Goal: Task Accomplishment & Management: Use online tool/utility

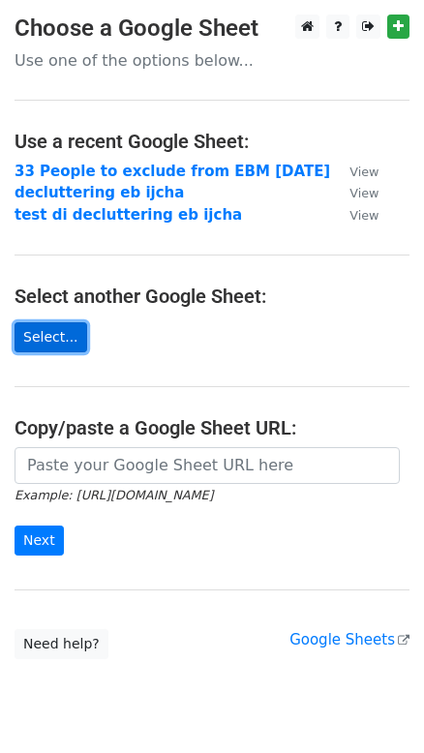
click at [52, 334] on link "Select..." at bounding box center [51, 337] width 73 height 30
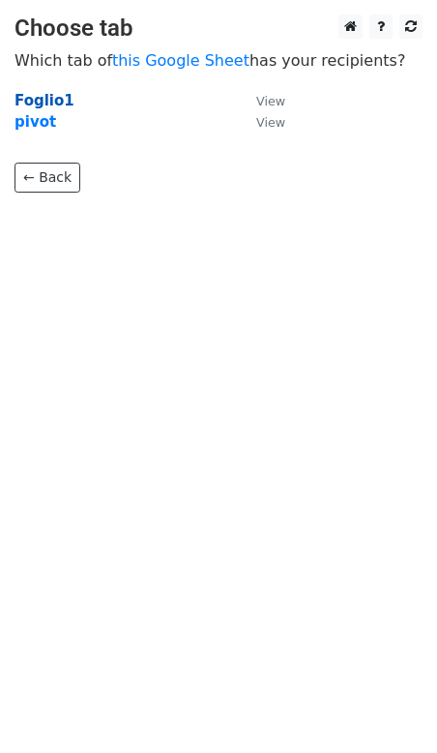
click at [48, 95] on strong "Foglio1" at bounding box center [45, 100] width 60 height 17
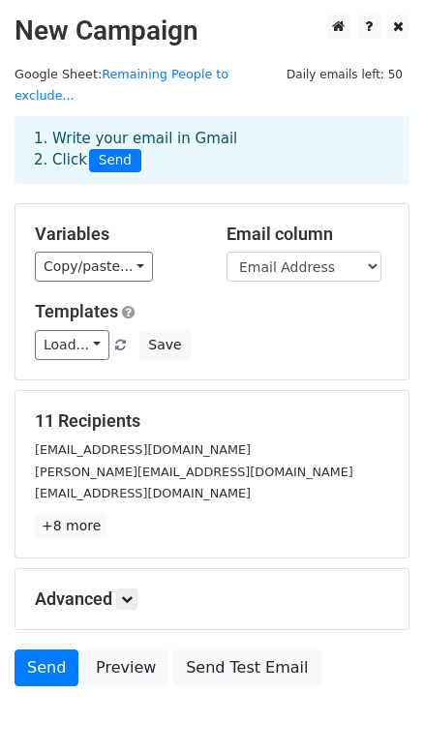
drag, startPoint x: 230, startPoint y: 429, endPoint x: 317, endPoint y: 321, distance: 138.3
click at [317, 330] on div "Load... No templates saved Save" at bounding box center [211, 345] width 383 height 30
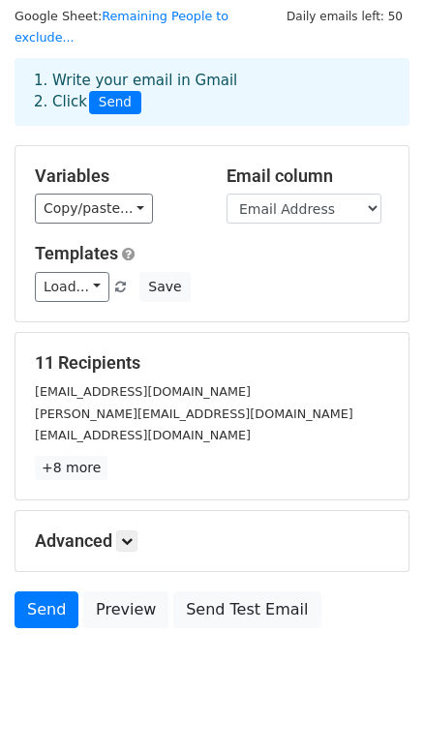
scroll to position [75, 0]
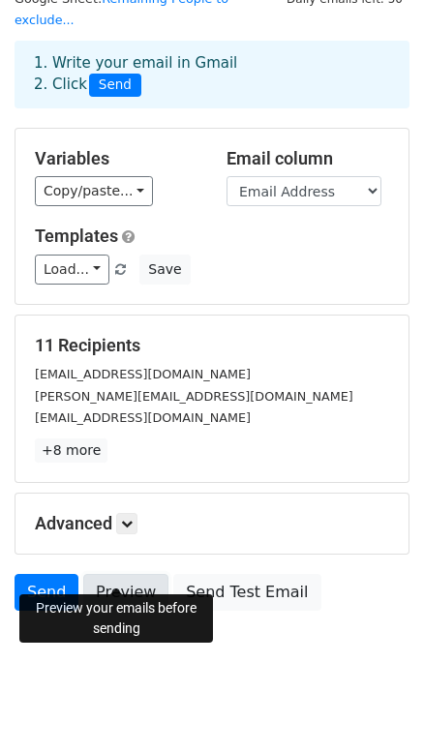
click at [122, 574] on link "Preview" at bounding box center [125, 592] width 85 height 37
click at [139, 574] on link "Preview" at bounding box center [125, 592] width 85 height 37
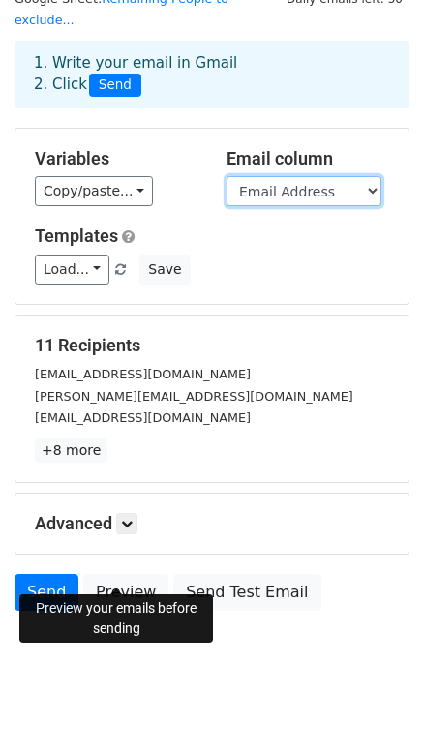
click at [322, 176] on select "Section Title First Name Last Name Email Address" at bounding box center [303, 191] width 155 height 30
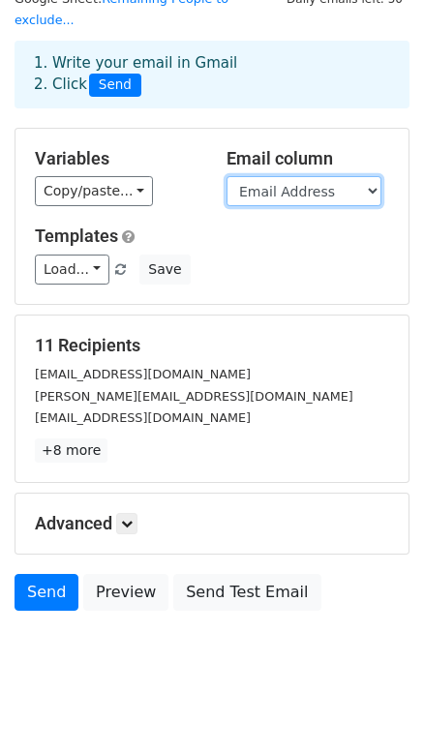
click at [322, 176] on select "Section Title First Name Last Name Email Address" at bounding box center [303, 191] width 155 height 30
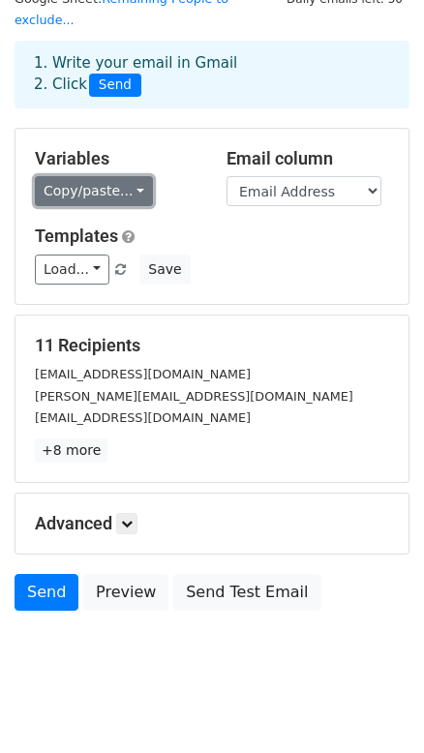
click at [90, 176] on link "Copy/paste..." at bounding box center [94, 191] width 118 height 30
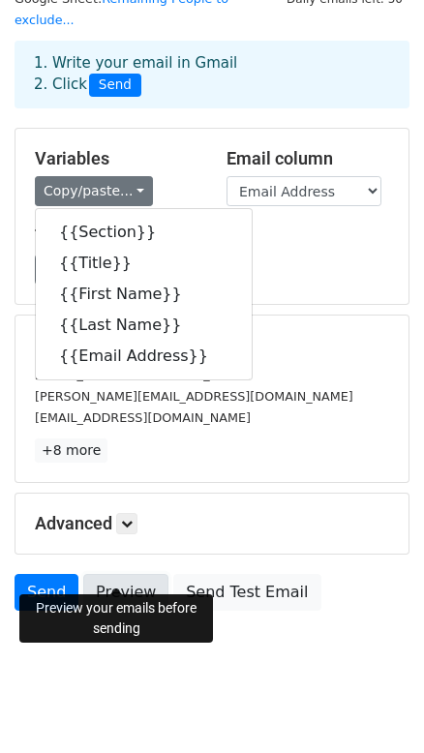
click at [110, 574] on link "Preview" at bounding box center [125, 592] width 85 height 37
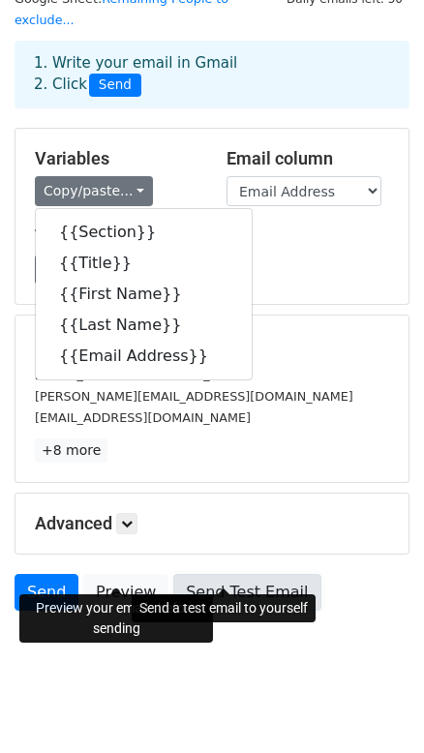
drag, startPoint x: 222, startPoint y: 564, endPoint x: 259, endPoint y: 554, distance: 39.0
click at [222, 574] on link "Send Test Email" at bounding box center [246, 592] width 147 height 37
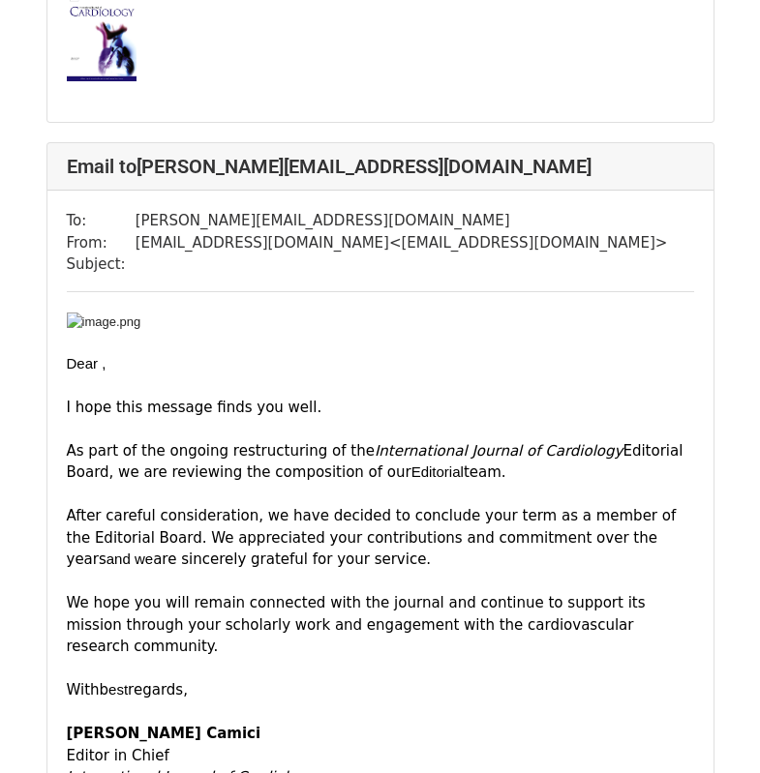
scroll to position [1355, 0]
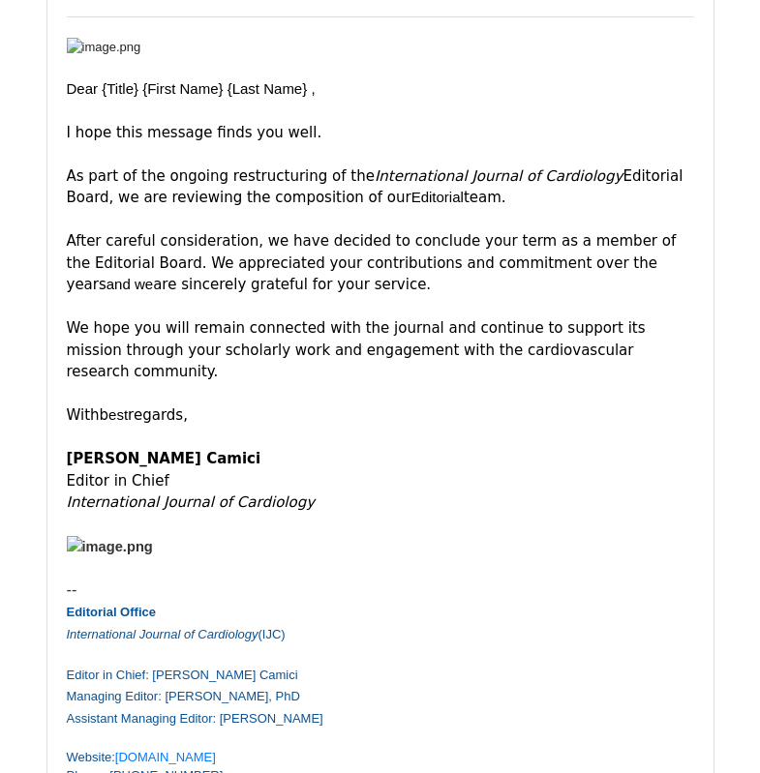
scroll to position [1548, 0]
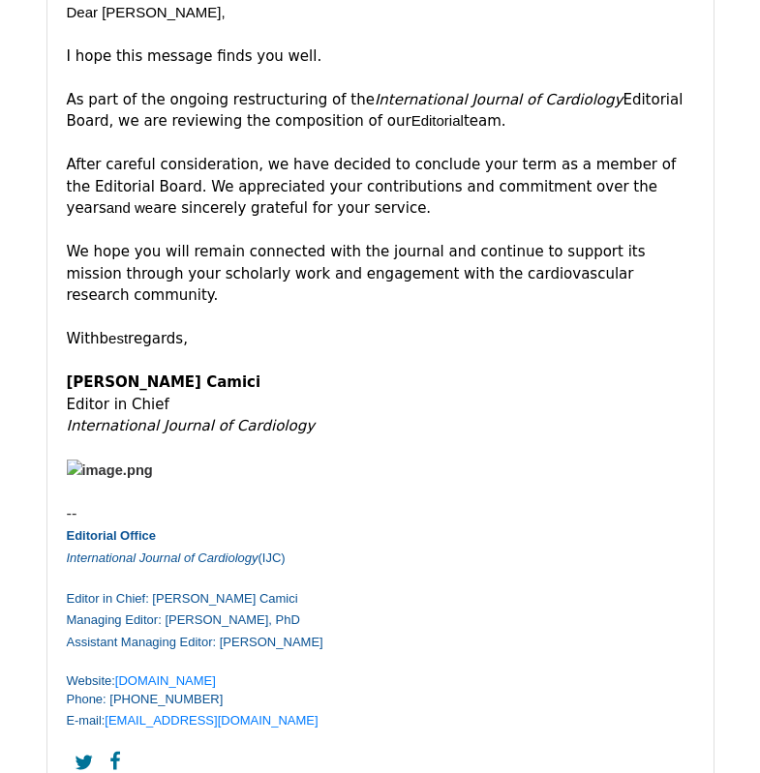
scroll to position [1645, 0]
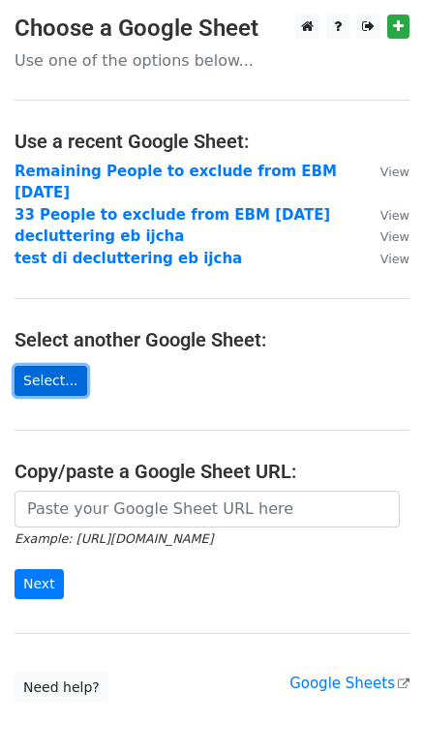
click at [70, 381] on link "Select..." at bounding box center [51, 381] width 73 height 30
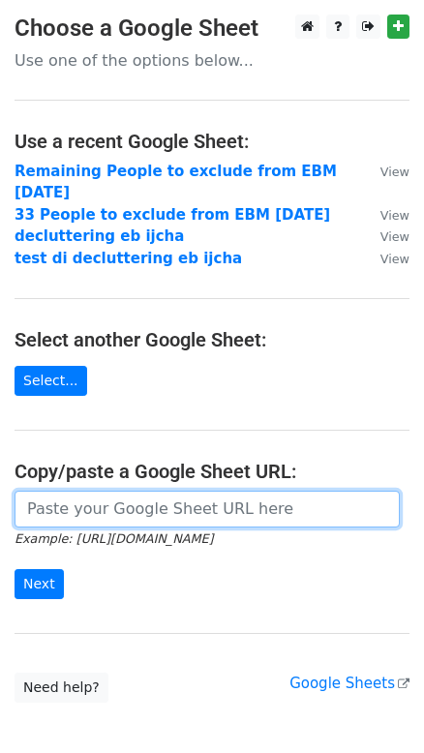
paste input "https://docs.google.com/spreadsheets/d/1mCGj1V6t3lzQVIW7SD7LKcTvluf3db7Y/edit?g…"
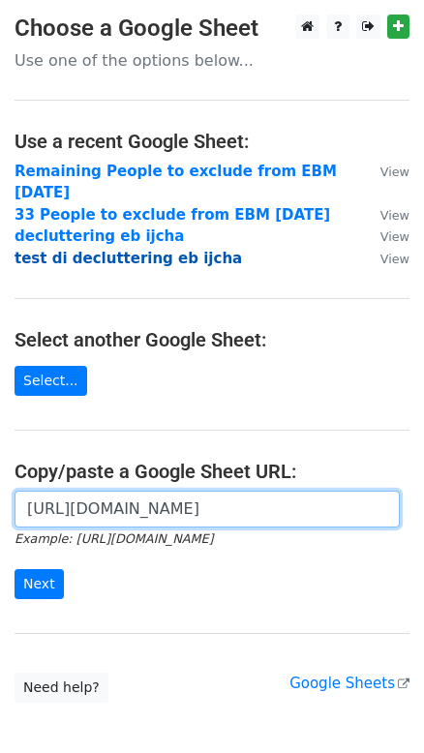
scroll to position [0, 473]
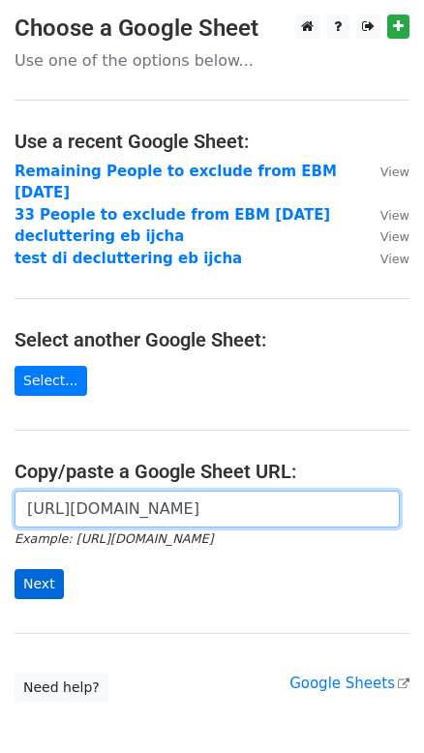
type input "https://docs.google.com/spreadsheets/d/1mCGj1V6t3lzQVIW7SD7LKcTvluf3db7Y/edit?g…"
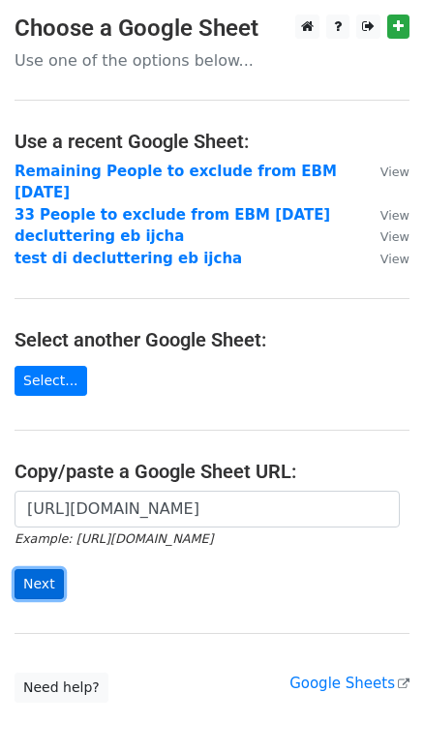
click at [47, 590] on input "Next" at bounding box center [39, 584] width 49 height 30
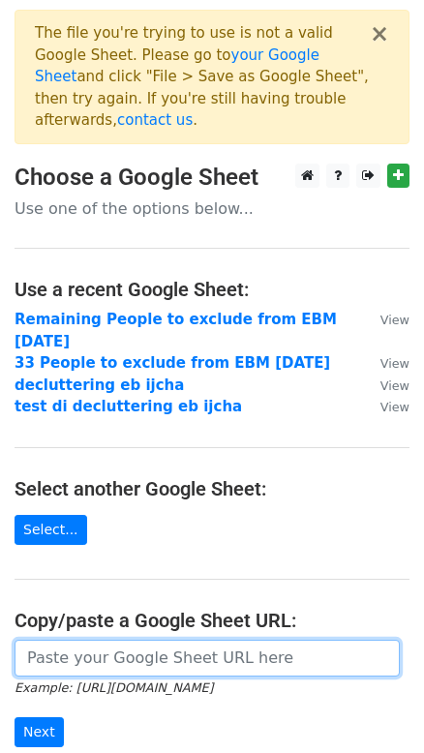
paste input "[URL][DOMAIN_NAME]"
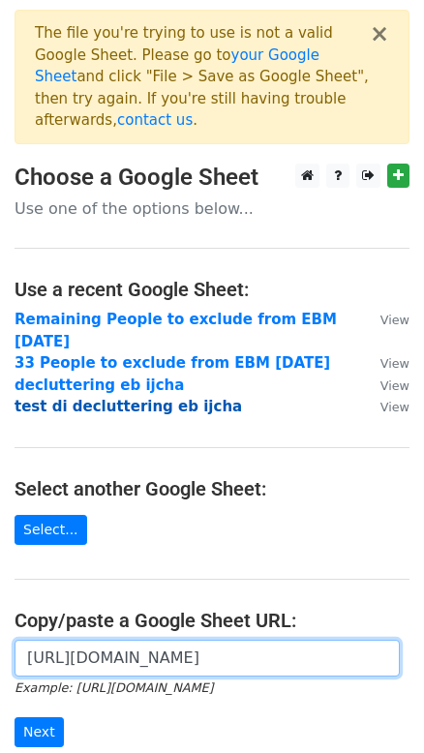
scroll to position [0, 564]
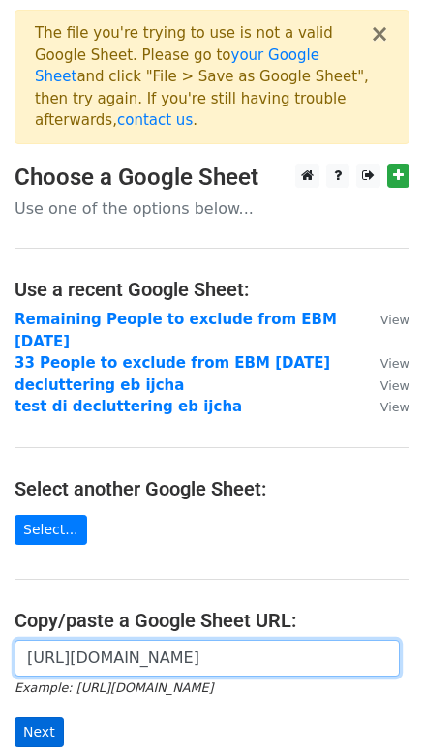
type input "https://docs.google.com/spreadsheets/d/1Bsey3S1P8ah78WTIO-PFCSFsGjJdRMf7rQ1r09w…"
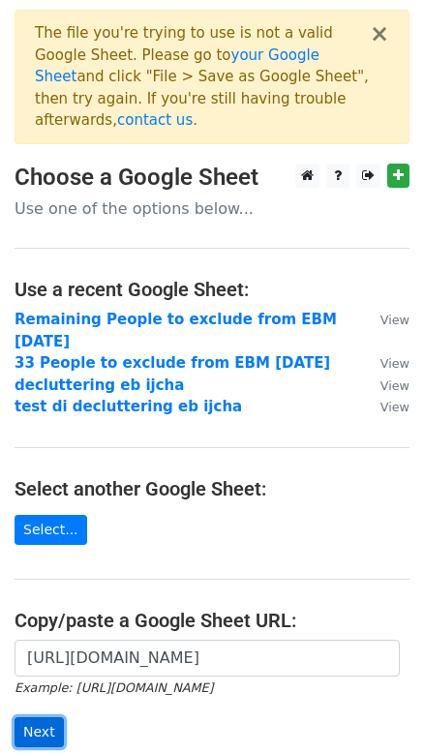
click at [50, 717] on input "Next" at bounding box center [39, 732] width 49 height 30
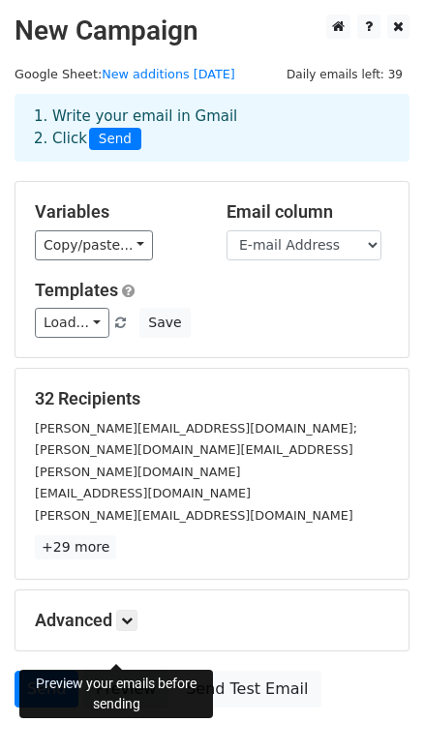
click at [121, 671] on link "Preview" at bounding box center [125, 689] width 85 height 37
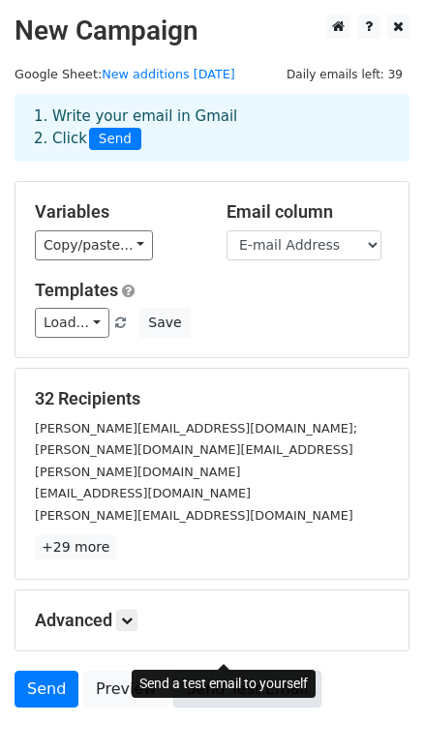
click at [261, 671] on link "Send Test Email" at bounding box center [246, 689] width 147 height 37
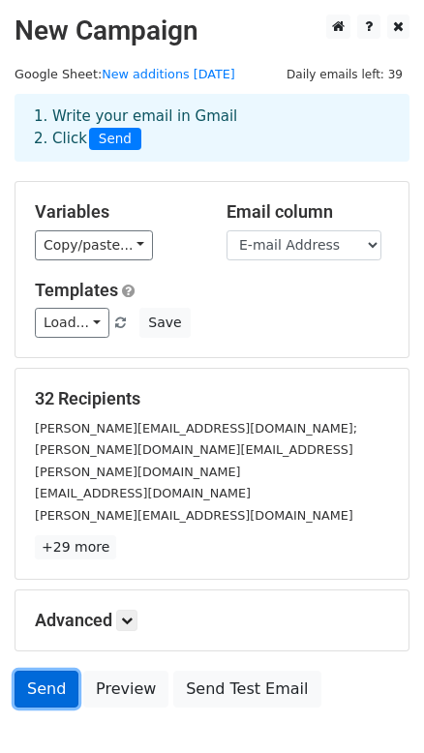
click at [45, 671] on link "Send" at bounding box center [47, 689] width 64 height 37
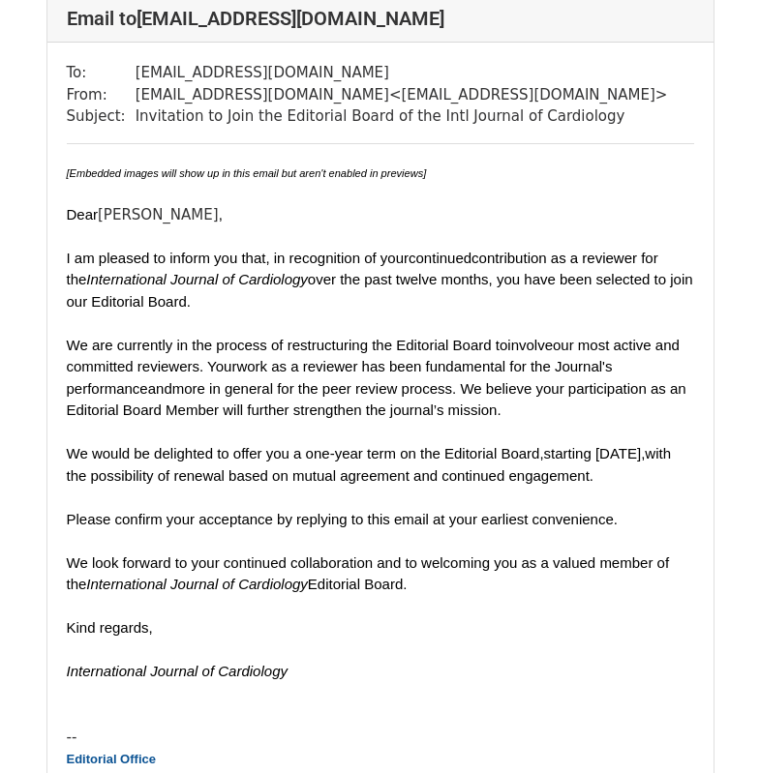
scroll to position [7934, 0]
